Goal: Information Seeking & Learning: Understand process/instructions

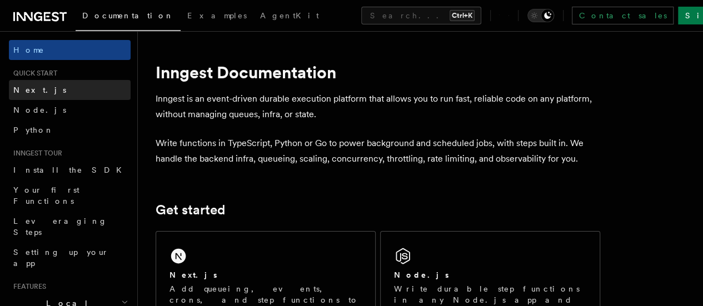
click at [39, 88] on link "Next.js" at bounding box center [70, 90] width 122 height 20
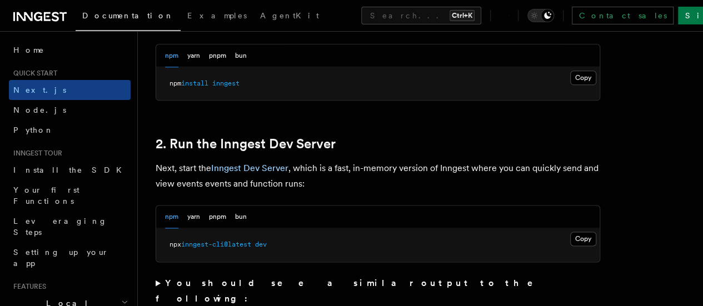
scroll to position [689, 0]
click at [570, 84] on button "Copy Copied" at bounding box center [583, 77] width 26 height 14
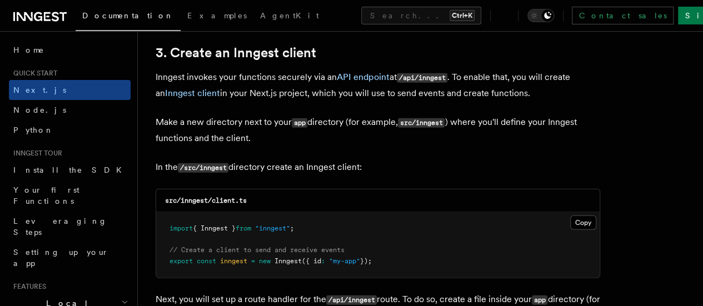
scroll to position [1312, 0]
drag, startPoint x: 180, startPoint y: 189, endPoint x: 210, endPoint y: 189, distance: 30.0
click at [210, 196] on code "src/inngest/client.ts" at bounding box center [206, 200] width 82 height 8
copy code "inngest"
drag, startPoint x: 213, startPoint y: 191, endPoint x: 259, endPoint y: 191, distance: 45.6
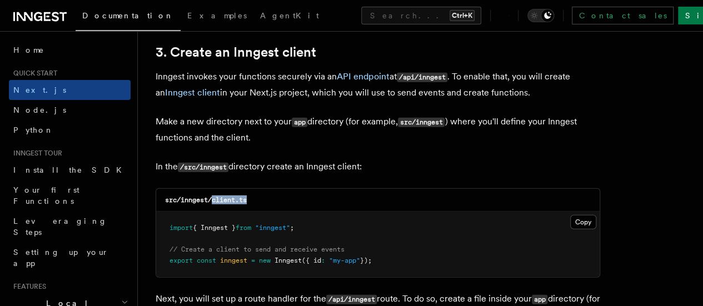
click at [259, 191] on div "src/inngest/client.ts" at bounding box center [377, 200] width 443 height 23
copy code "client.ts"
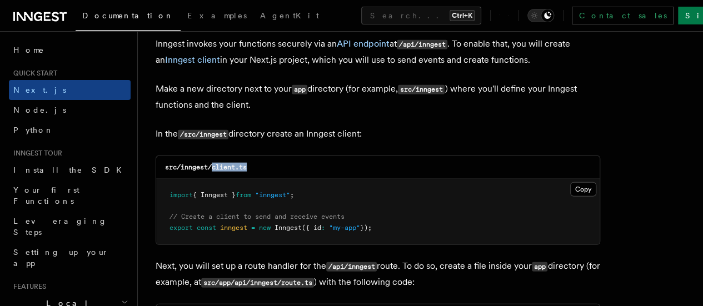
scroll to position [1345, 0]
click at [570, 183] on button "Copy Copied" at bounding box center [583, 189] width 26 height 14
